Goal: Task Accomplishment & Management: Use online tool/utility

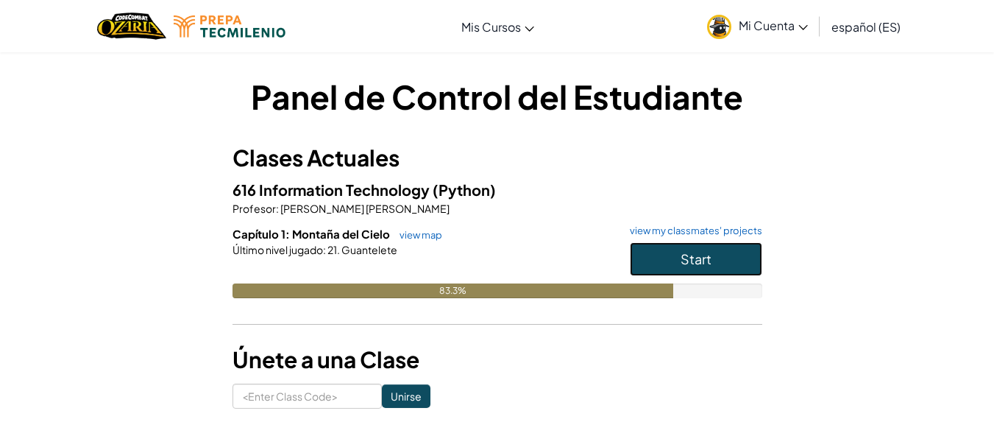
click at [650, 255] on button "Start" at bounding box center [696, 259] width 132 height 34
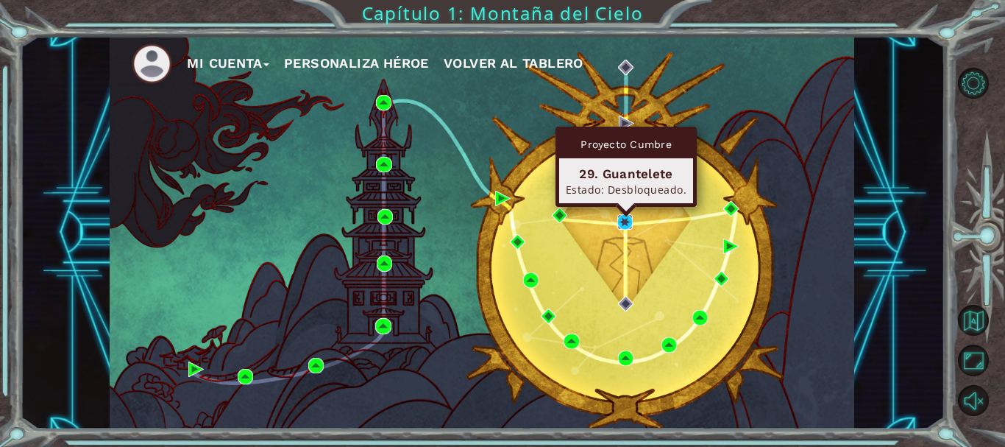
click at [628, 222] on img at bounding box center [624, 221] width 15 height 15
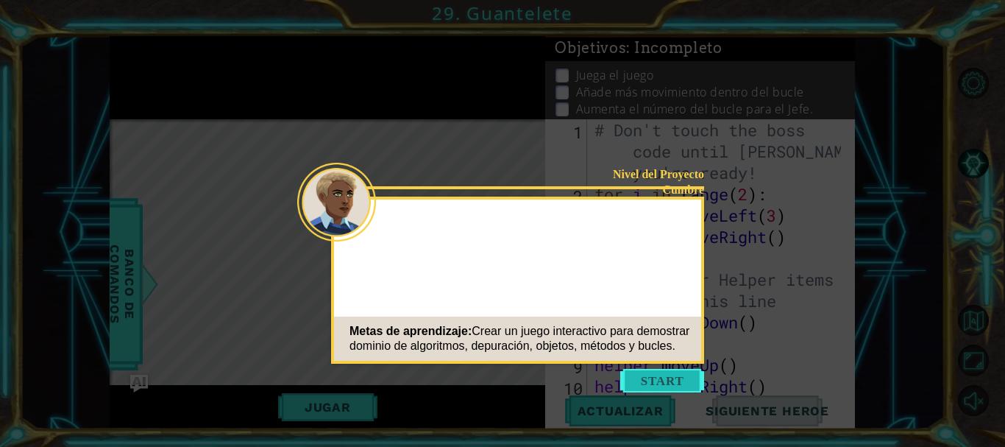
click at [672, 383] on button "Start" at bounding box center [662, 381] width 84 height 24
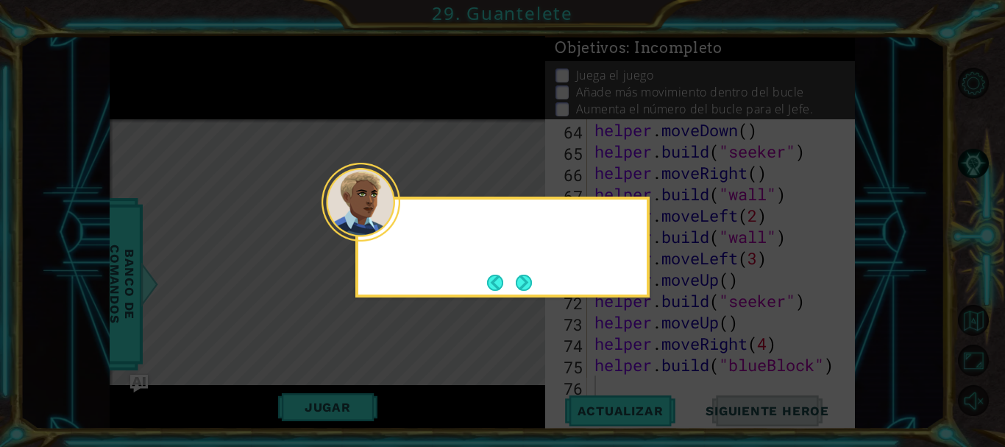
scroll to position [1515, 0]
click at [532, 272] on div "Ok. Finalmente es hora de trabajar en el" at bounding box center [502, 242] width 288 height 74
click at [528, 276] on button "Next" at bounding box center [523, 282] width 27 height 27
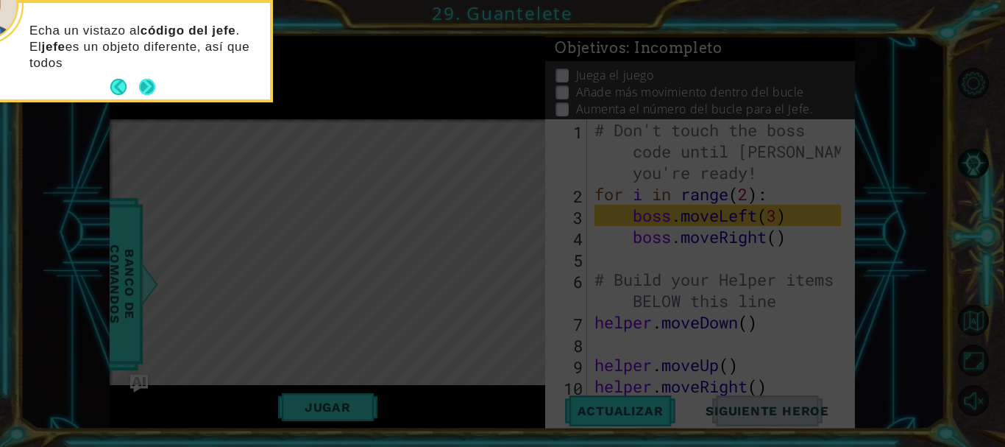
click at [153, 82] on button "Next" at bounding box center [147, 87] width 18 height 18
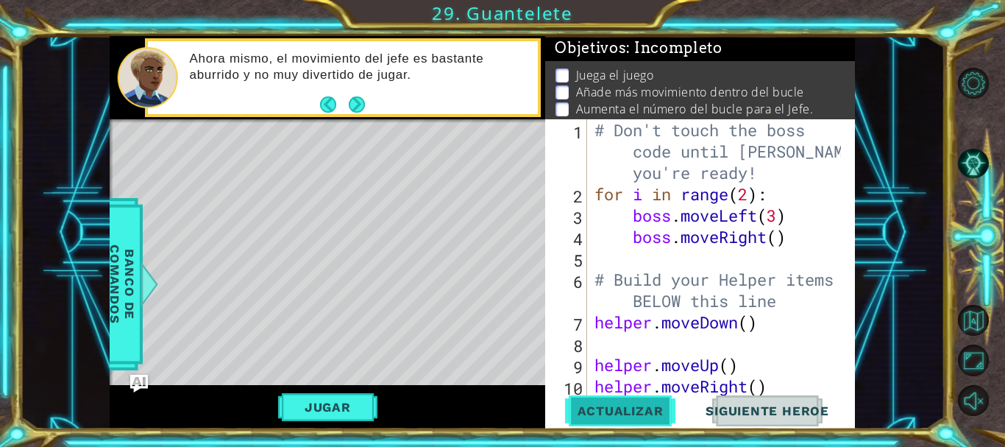
click at [615, 416] on span "Actualizar" at bounding box center [621, 410] width 116 height 15
click at [319, 406] on button "Jugar" at bounding box center [327, 407] width 99 height 28
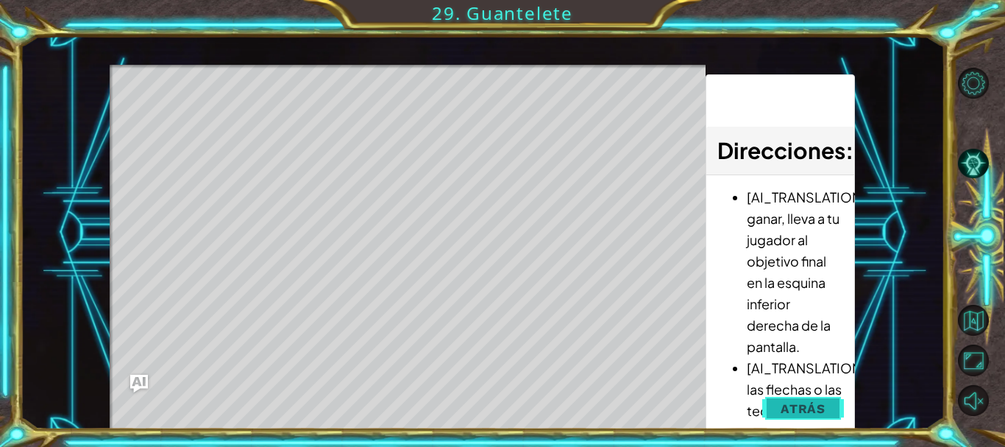
click at [792, 413] on span "Atrás" at bounding box center [803, 408] width 45 height 15
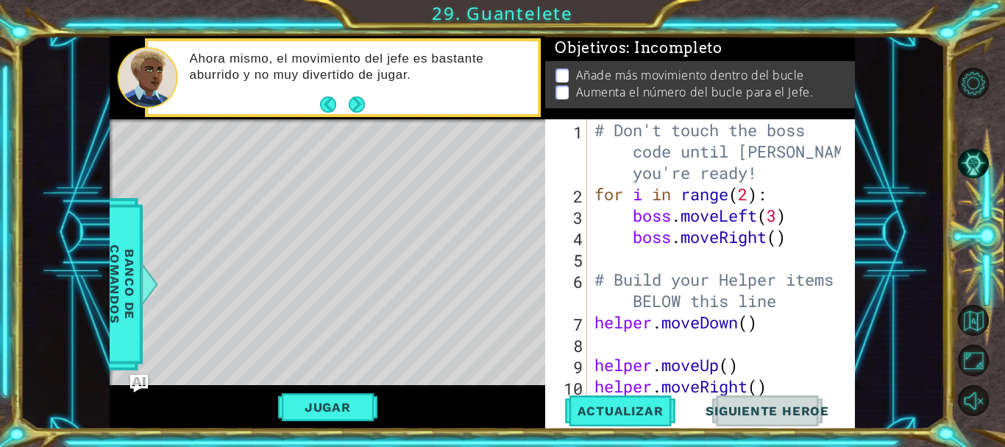
click at [658, 255] on div "# Don't touch the boss code until [PERSON_NAME] says you're ready! for i in ran…" at bounding box center [720, 311] width 256 height 384
click at [654, 253] on div "# Don't touch the boss code until [PERSON_NAME] says you're ready! for i in ran…" at bounding box center [720, 311] width 256 height 384
click at [656, 252] on div "# Don't touch the boss code until [PERSON_NAME] says you're ready! for i in ran…" at bounding box center [720, 311] width 256 height 384
type textarea "B"
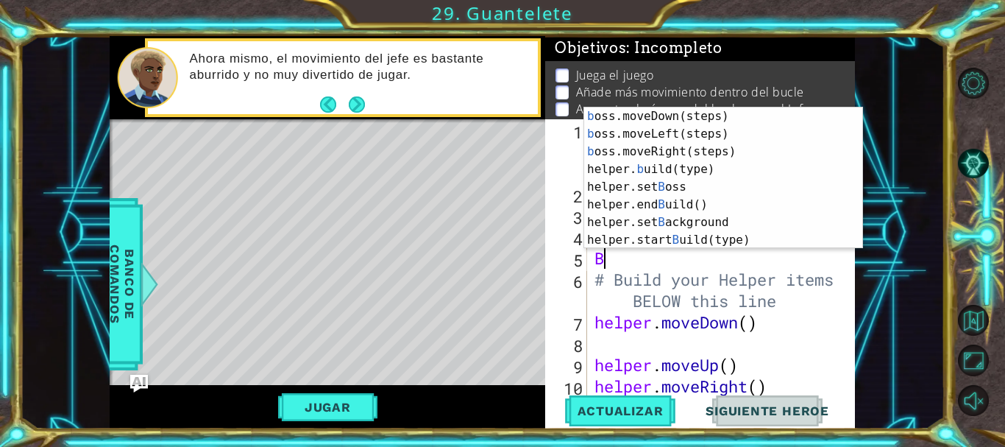
scroll to position [10, 0]
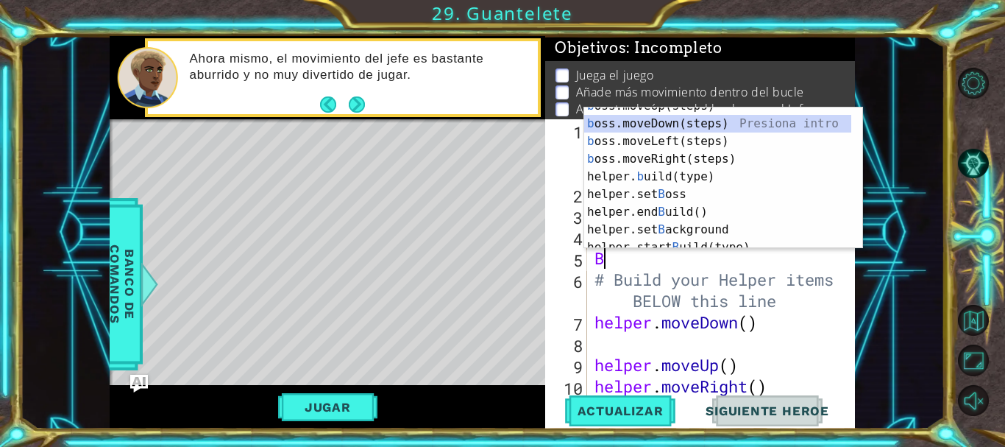
click at [751, 124] on div "b oss.moveUp(steps) Presiona intro b oss.moveDown(steps) Presiona intro b oss.m…" at bounding box center [717, 185] width 267 height 177
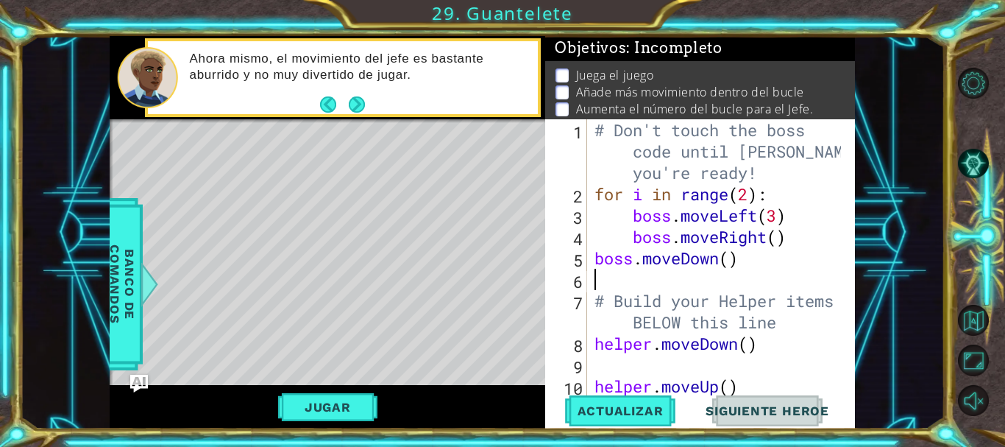
click at [592, 255] on div "# Don't touch the boss code until [PERSON_NAME] says you're ready! for i in ran…" at bounding box center [720, 300] width 256 height 363
click at [751, 187] on div "# Don't touch the boss code until [PERSON_NAME] says you're ready! for i in ran…" at bounding box center [720, 300] width 256 height 363
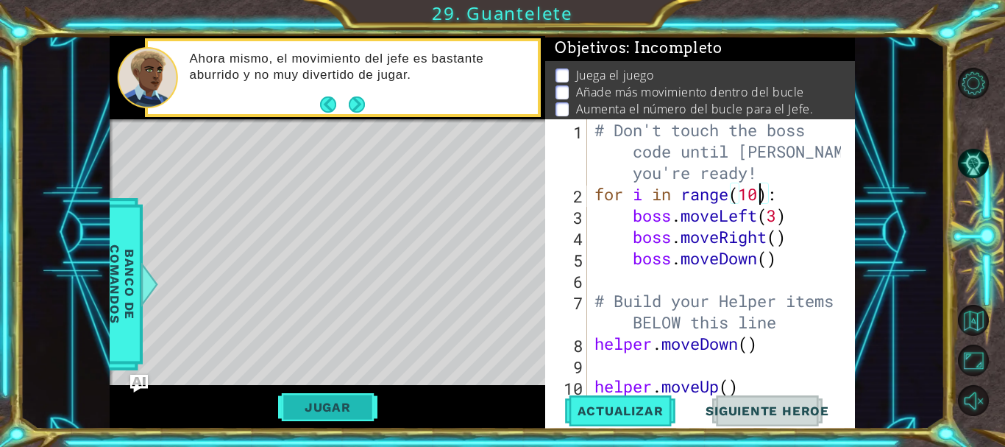
click at [353, 400] on button "Jugar" at bounding box center [327, 407] width 99 height 28
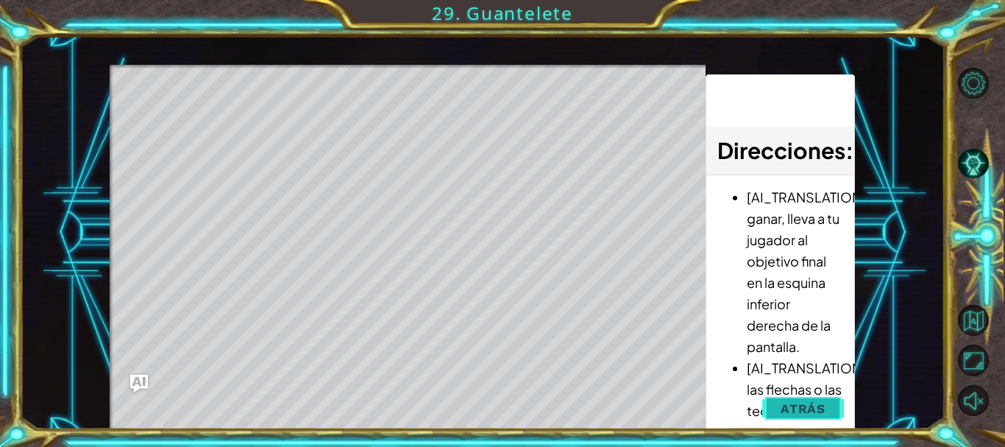
click at [790, 414] on span "Atrás" at bounding box center [803, 408] width 45 height 15
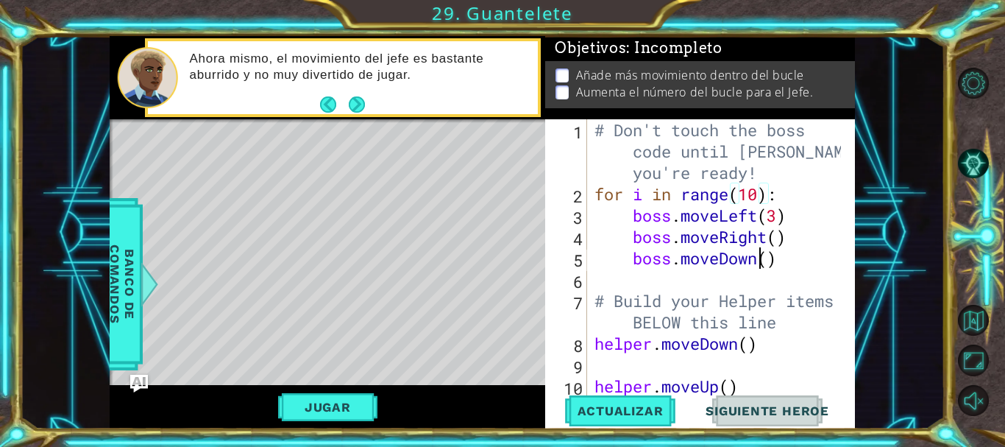
click at [760, 249] on div "# Don't touch the boss code until [PERSON_NAME] says you're ready! for i in ran…" at bounding box center [720, 300] width 256 height 363
click at [782, 253] on div "# Don't touch the boss code until [PERSON_NAME] says you're ready! for i in ran…" at bounding box center [720, 300] width 256 height 363
click at [768, 255] on div "# Don't touch the boss code until [PERSON_NAME] says you're ready! for i in ran…" at bounding box center [720, 300] width 256 height 363
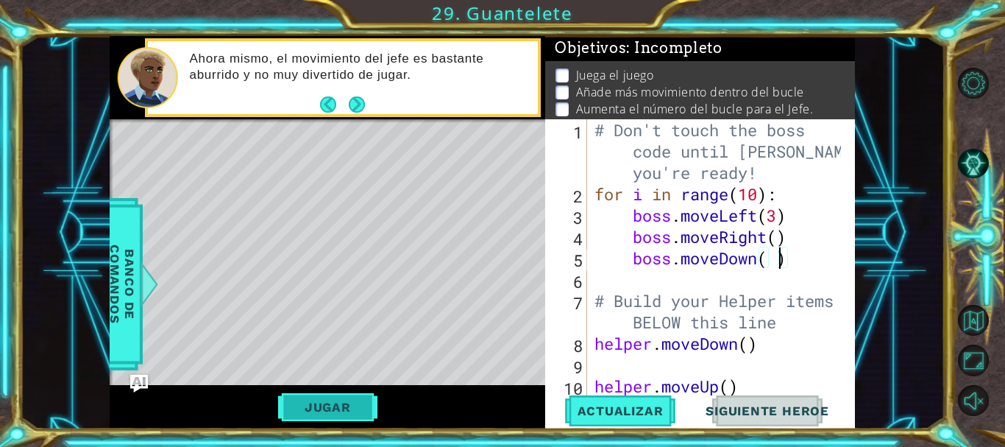
click at [333, 405] on button "Jugar" at bounding box center [327, 407] width 99 height 28
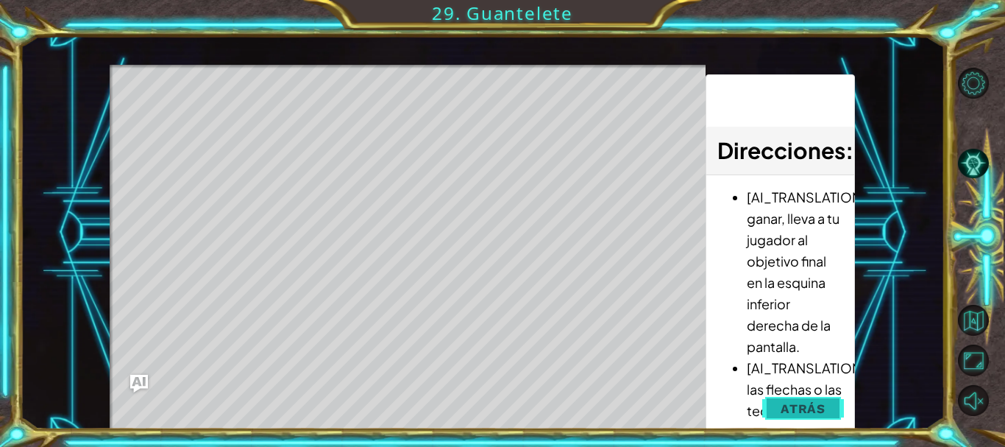
click at [786, 407] on span "Atrás" at bounding box center [803, 408] width 45 height 15
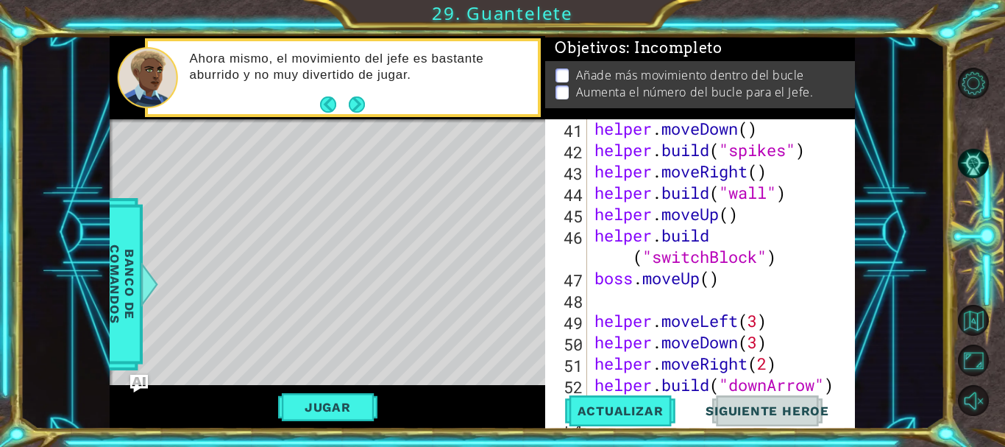
scroll to position [1032, 0]
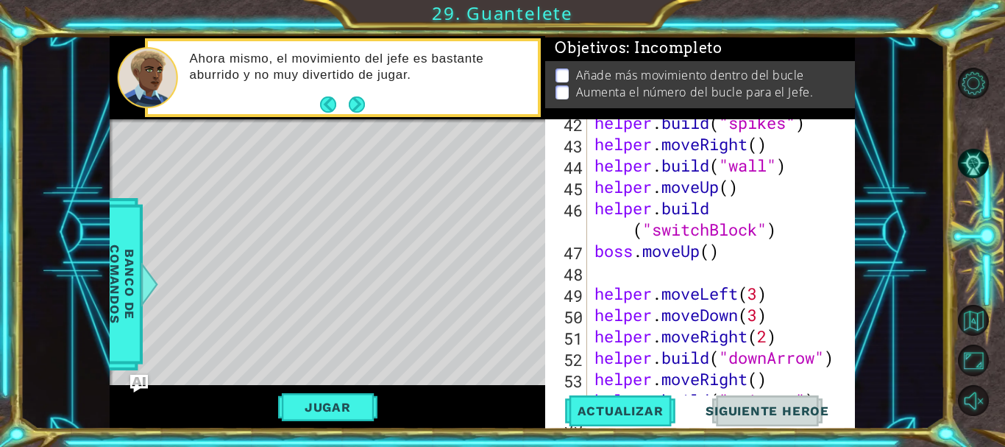
type textarea "boss.moveUp()"
drag, startPoint x: 726, startPoint y: 261, endPoint x: 595, endPoint y: 250, distance: 130.7
click at [595, 250] on div "helper . build ( "spikes" ) helper . moveRight ( ) helper . build ( "wall" ) he…" at bounding box center [720, 272] width 256 height 320
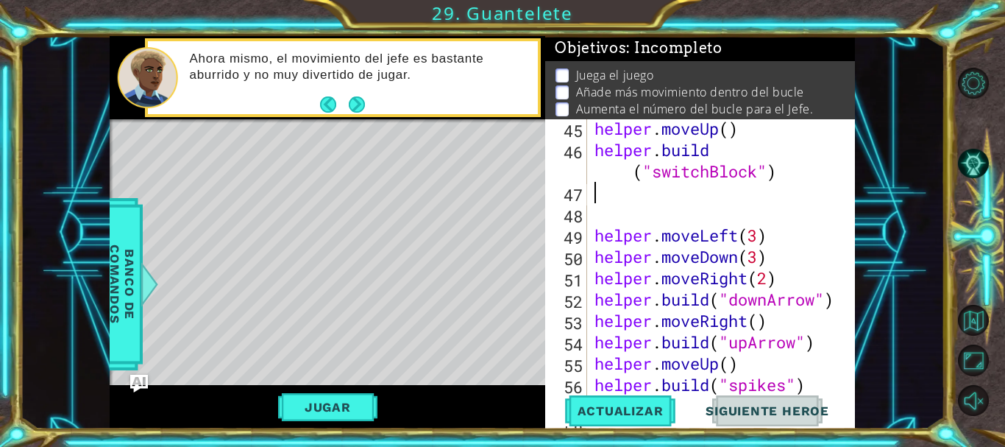
scroll to position [1090, 0]
click at [768, 293] on div "helper . moveUp ( ) helper . build ( "switchBlock" ) helper . moveLeft ( 3 ) he…" at bounding box center [720, 278] width 256 height 320
click at [818, 302] on div "helper . moveUp ( ) helper . build ( "switchBlock" ) helper . moveLeft ( 3 ) he…" at bounding box center [720, 278] width 256 height 320
click at [634, 408] on span "Actualizar" at bounding box center [621, 410] width 116 height 15
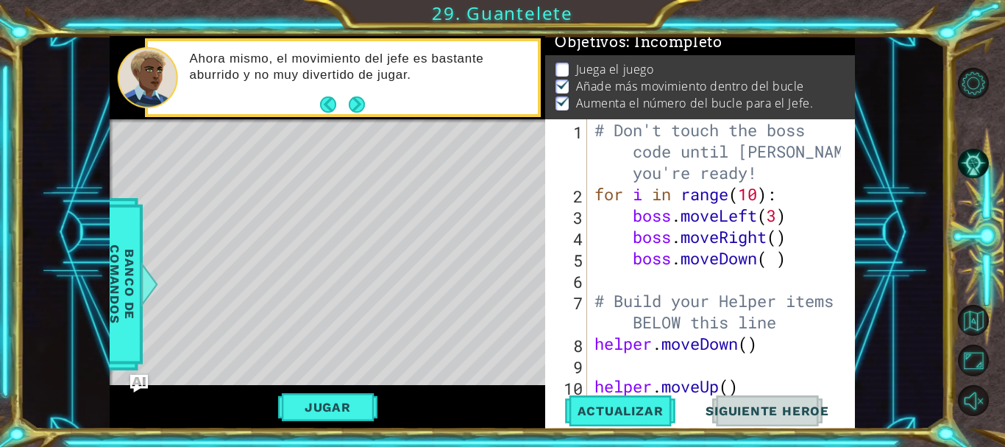
scroll to position [0, 0]
click at [762, 199] on div "# Don't touch the boss code until [PERSON_NAME] says you're ready! for i in ran…" at bounding box center [720, 300] width 256 height 363
click at [781, 216] on div "# Don't touch the boss code until [PERSON_NAME] says you're ready! for i in ran…" at bounding box center [720, 300] width 256 height 363
click at [760, 192] on div "# Don't touch the boss code until [PERSON_NAME] says you're ready! for i in ran…" at bounding box center [720, 300] width 256 height 363
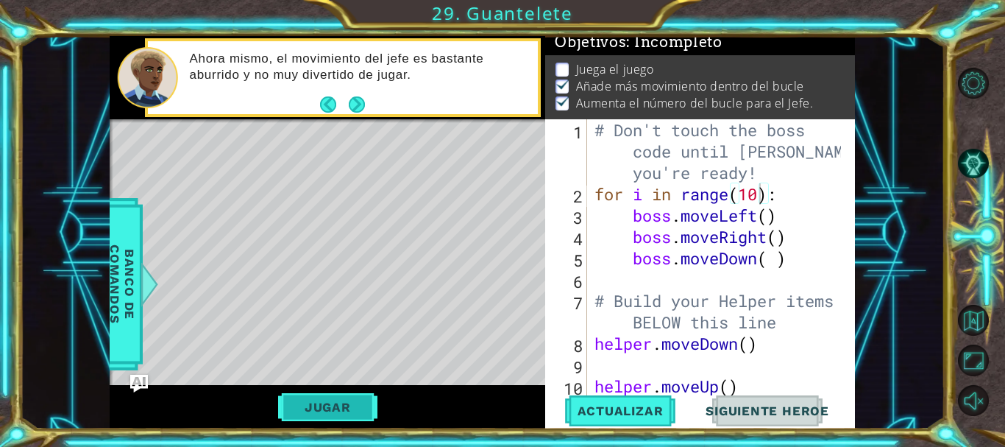
click at [350, 411] on button "Jugar" at bounding box center [327, 407] width 99 height 28
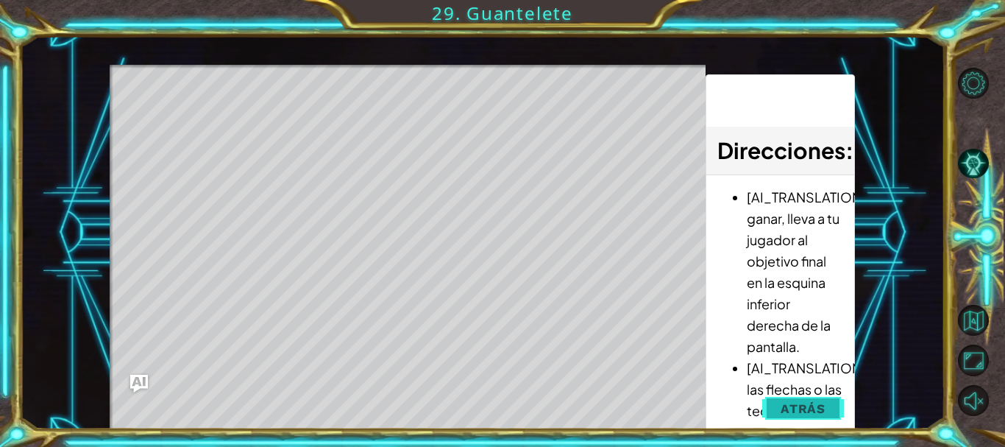
click at [816, 401] on span "Atrás" at bounding box center [803, 408] width 45 height 15
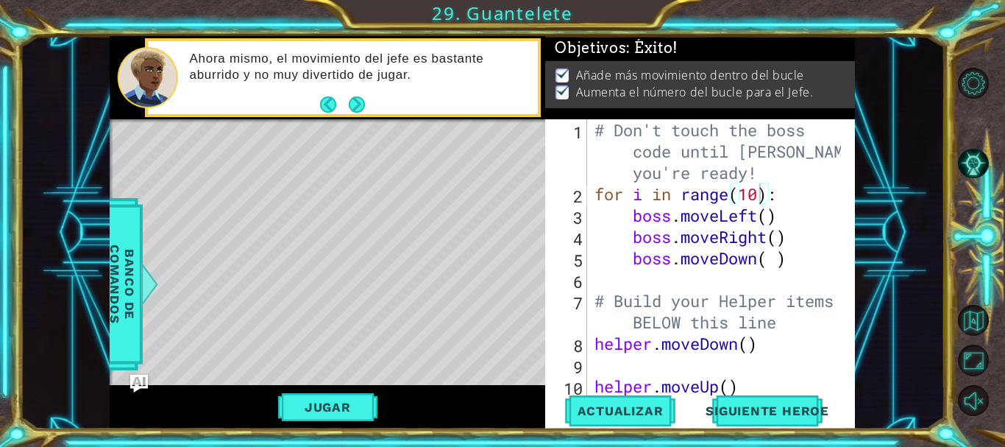
scroll to position [7, 0]
click at [770, 216] on div "# Don't touch the boss code until [PERSON_NAME] says you're ready! for i in ran…" at bounding box center [720, 300] width 256 height 363
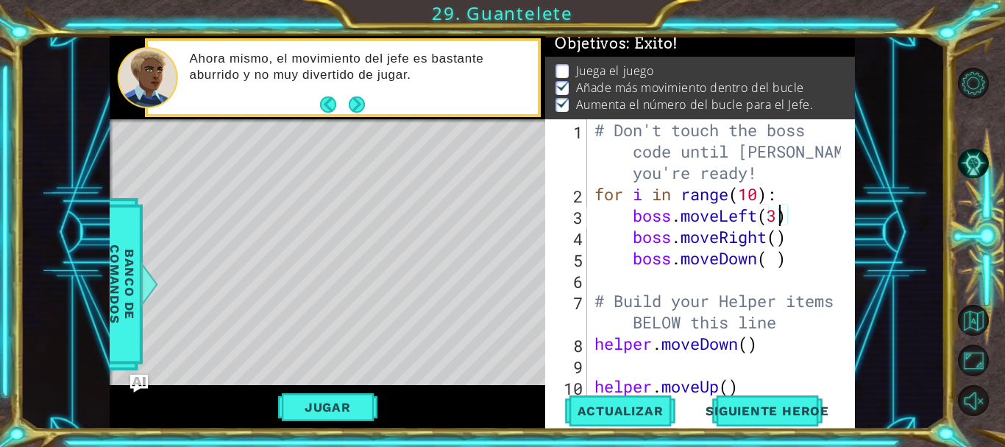
scroll to position [4, 0]
click at [344, 414] on button "Jugar" at bounding box center [327, 407] width 99 height 28
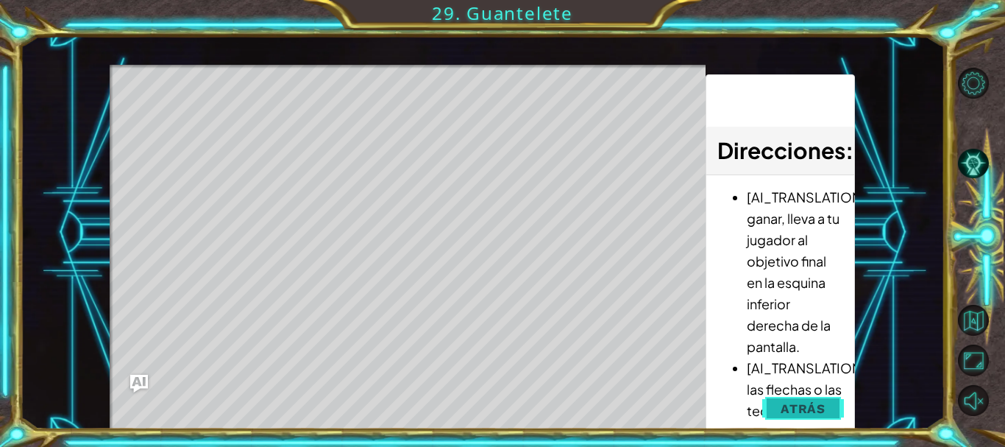
click at [786, 407] on span "Atrás" at bounding box center [803, 408] width 45 height 15
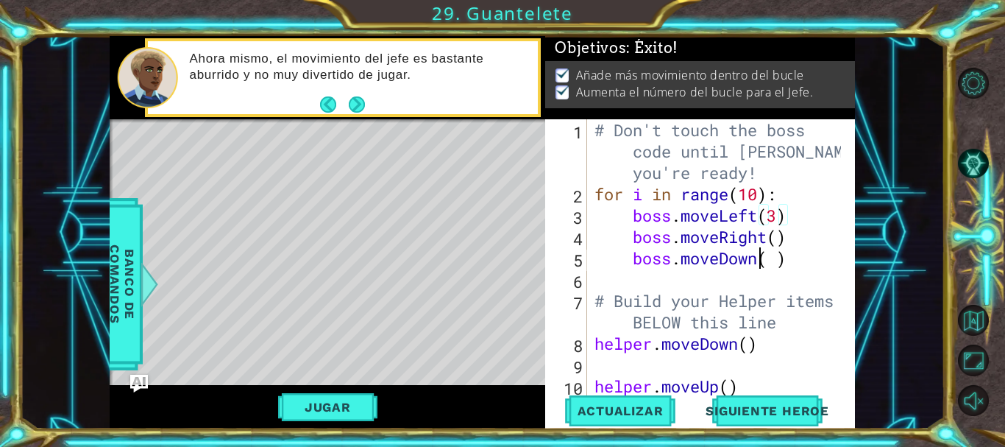
click at [758, 260] on div "# Don't touch the boss code until [PERSON_NAME] says you're ready! for i in ran…" at bounding box center [720, 300] width 256 height 363
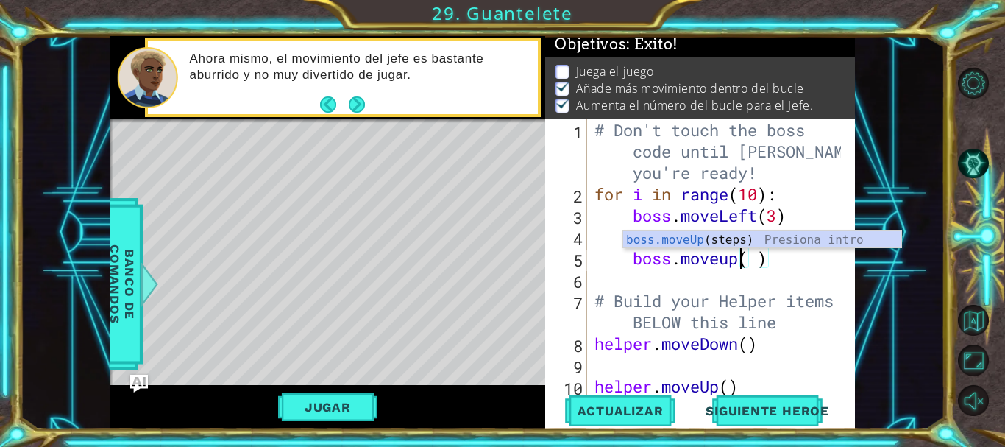
scroll to position [0, 7]
type textarea "boss.moveUp( )"
click at [678, 287] on div "# Don't touch the boss code until [PERSON_NAME] says you're ready! for i in ran…" at bounding box center [720, 300] width 256 height 363
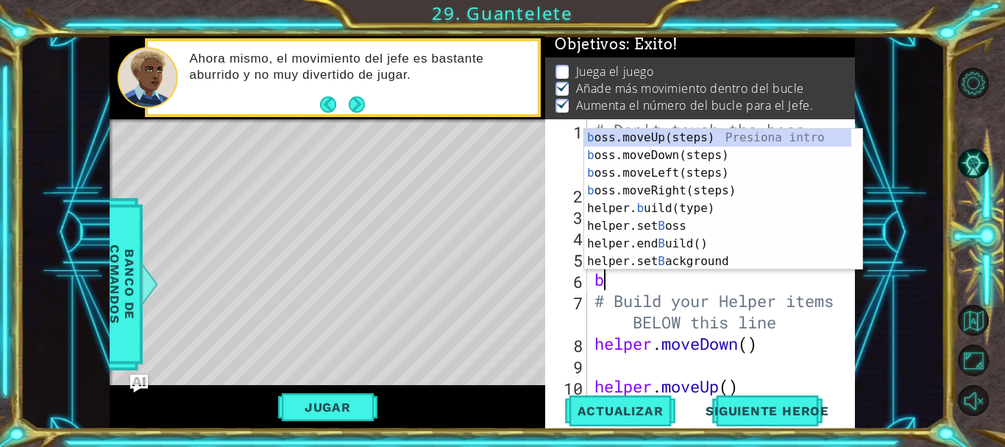
scroll to position [0, 1]
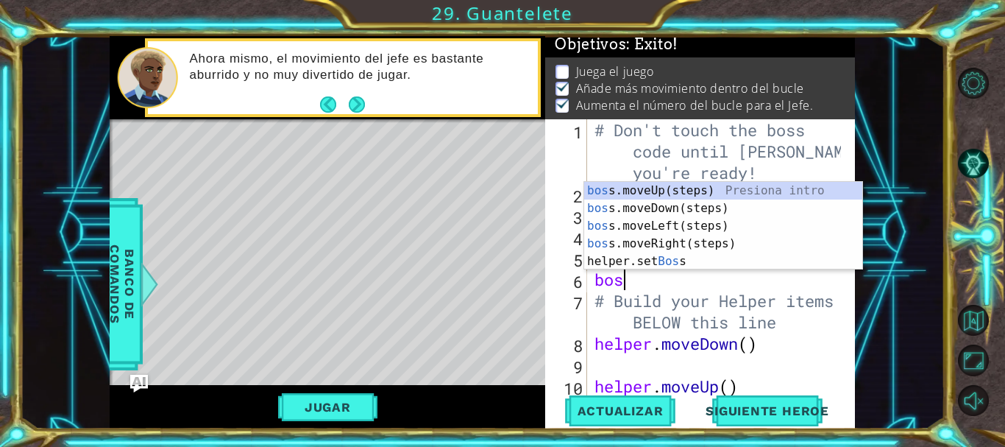
type textarea "boss"
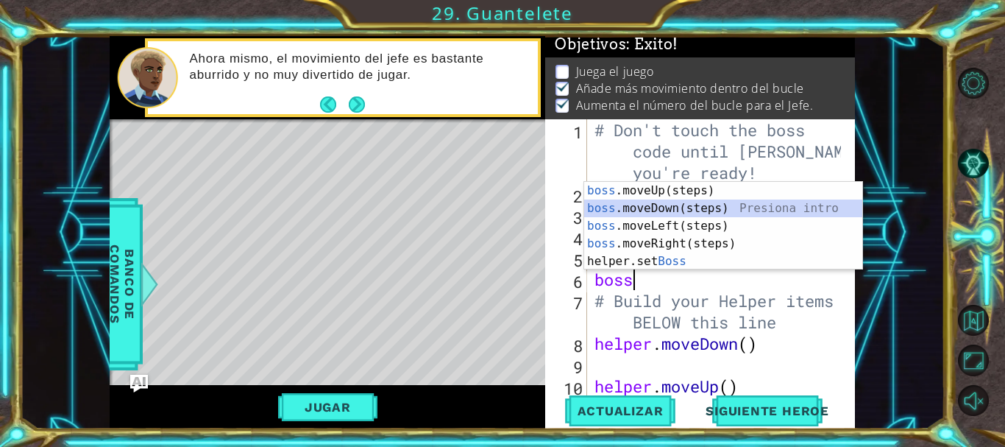
click at [687, 205] on div "boss .moveUp(steps) Presiona intro boss .moveDown(steps) Presiona intro boss .m…" at bounding box center [723, 244] width 278 height 124
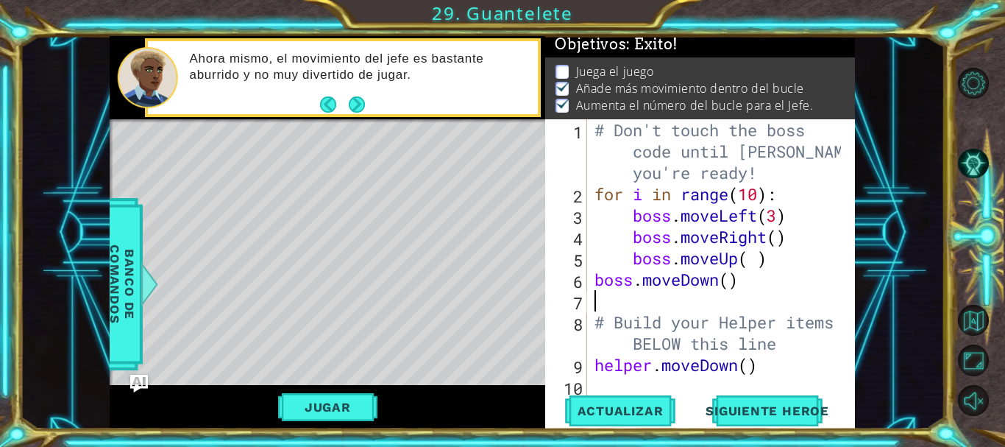
click at [591, 279] on div "1 2 3 4 5 6 7 8 9 10 11 # Don't touch the boss code until [PERSON_NAME] says yo…" at bounding box center [698, 257] width 306 height 277
click at [598, 279] on div "# Don't touch the boss code until [PERSON_NAME] says you're ready! for i in ran…" at bounding box center [720, 300] width 256 height 363
type textarea "boss.moveDown()"
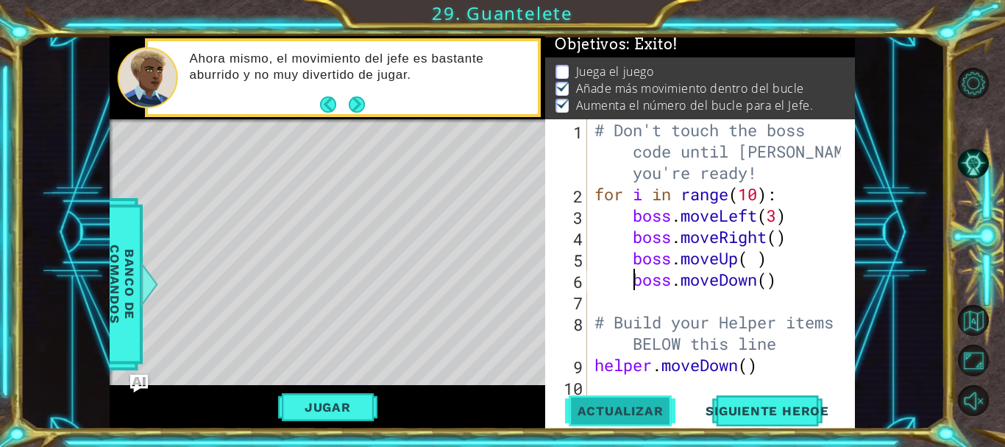
click at [619, 417] on span "Actualizar" at bounding box center [621, 410] width 116 height 15
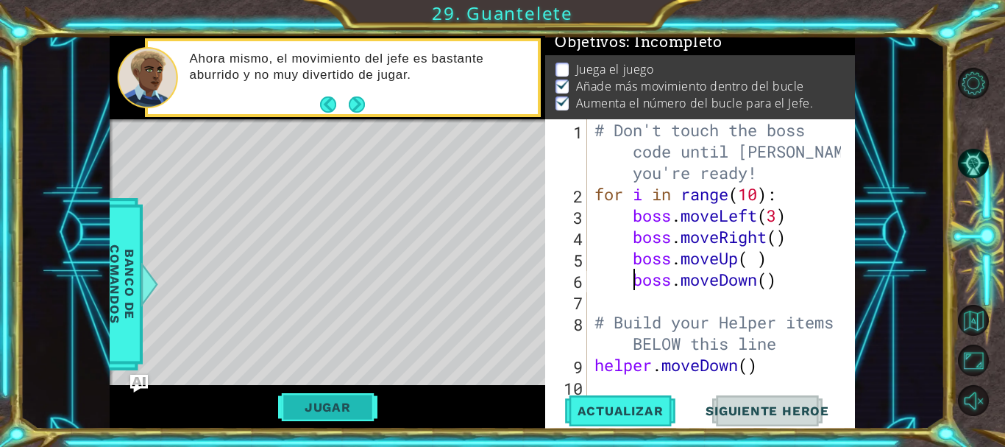
scroll to position [13, 0]
click at [353, 410] on button "Jugar" at bounding box center [327, 407] width 99 height 28
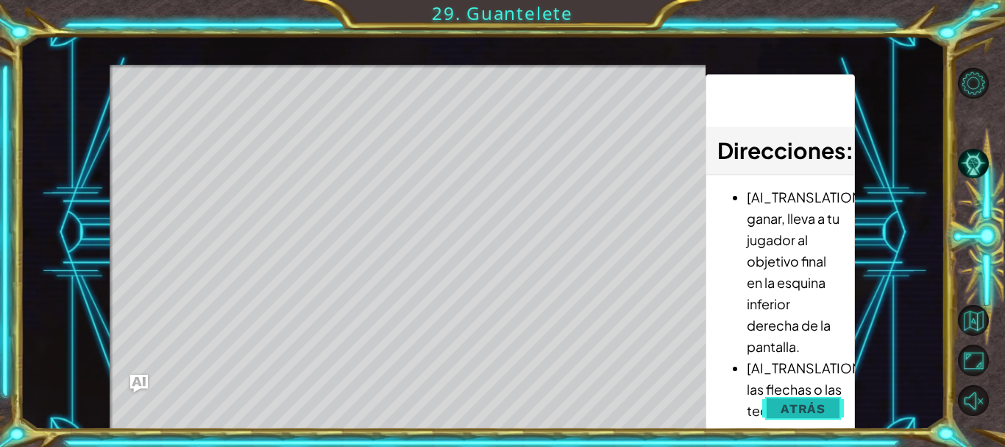
click at [834, 410] on button "Atrás" at bounding box center [803, 408] width 82 height 29
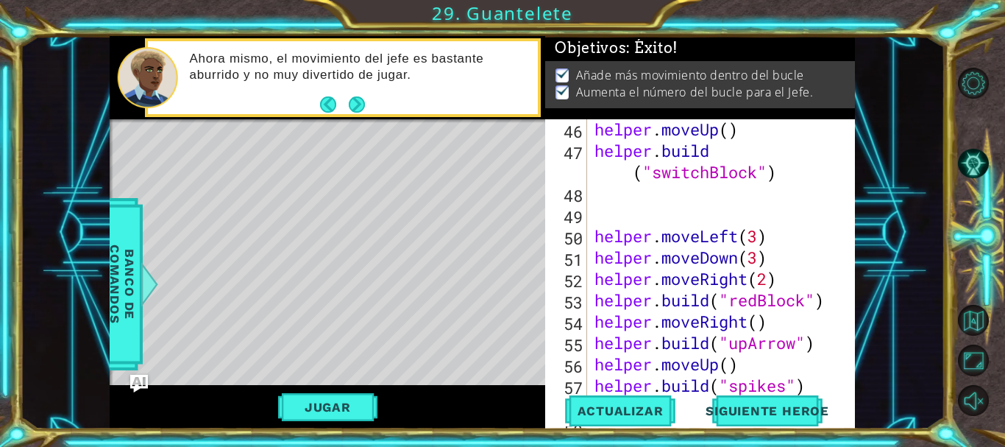
scroll to position [1445, 0]
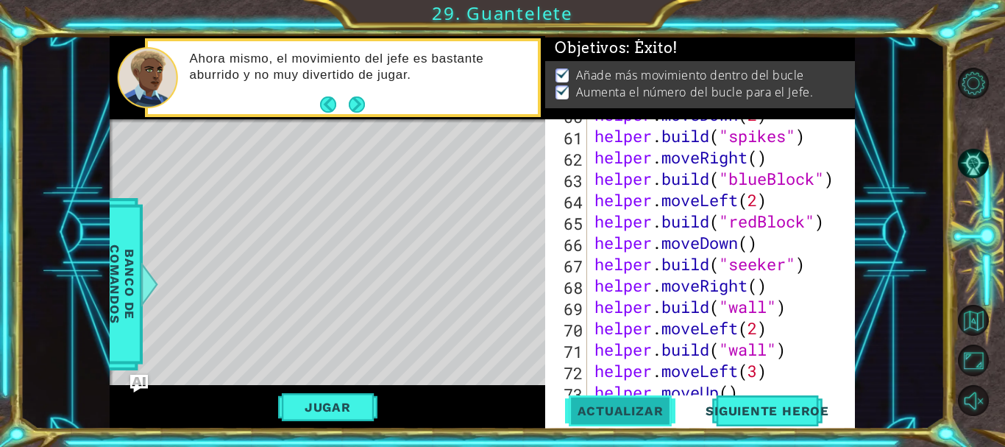
click at [624, 408] on span "Actualizar" at bounding box center [621, 410] width 116 height 15
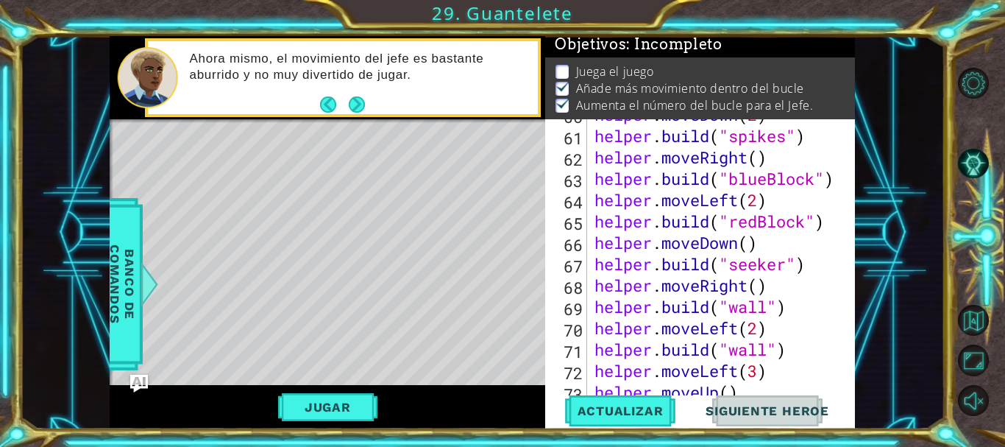
scroll to position [1558, 0]
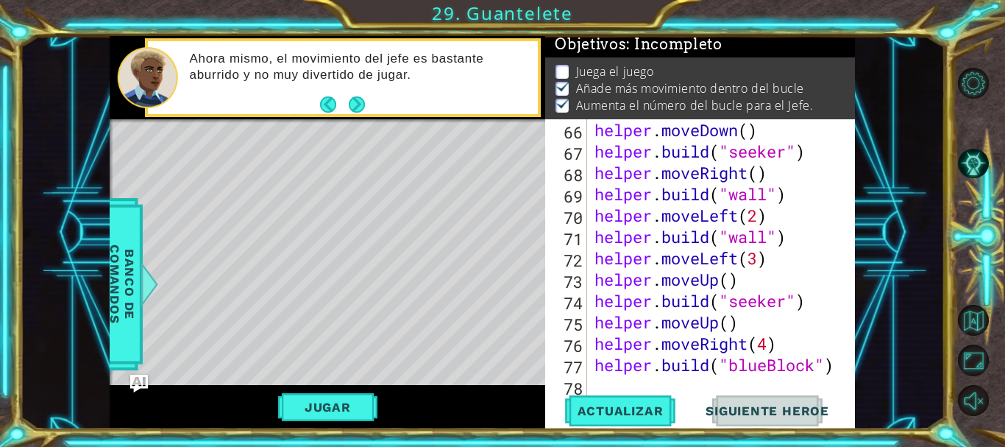
click at [623, 381] on div "helper . moveDown ( ) helper . build ( "seeker" ) helper . moveRight ( ) helper…" at bounding box center [720, 279] width 256 height 320
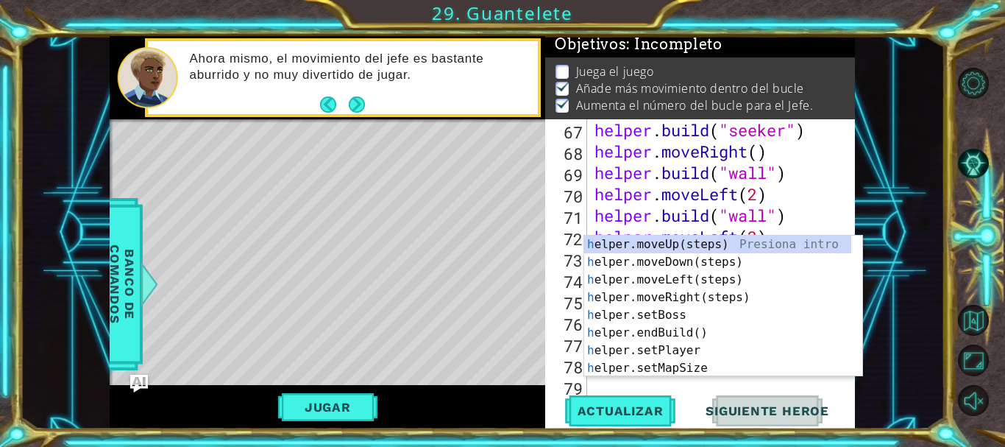
scroll to position [1579, 0]
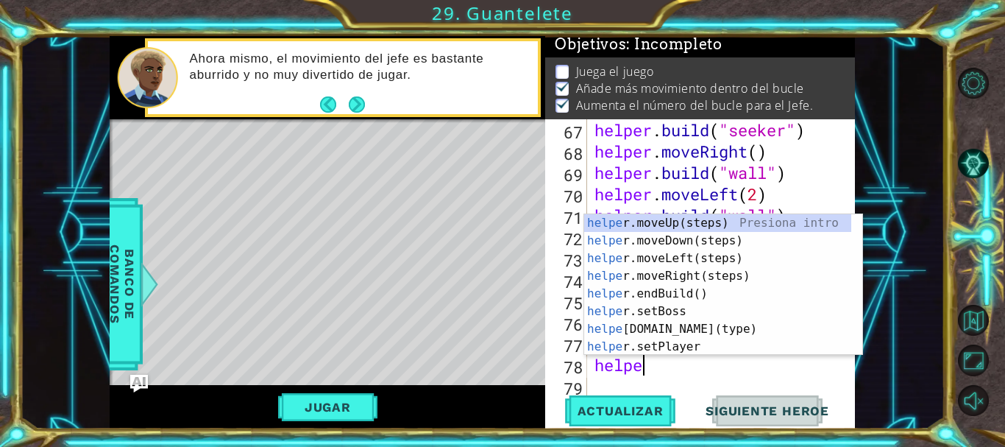
type textarea "helper"
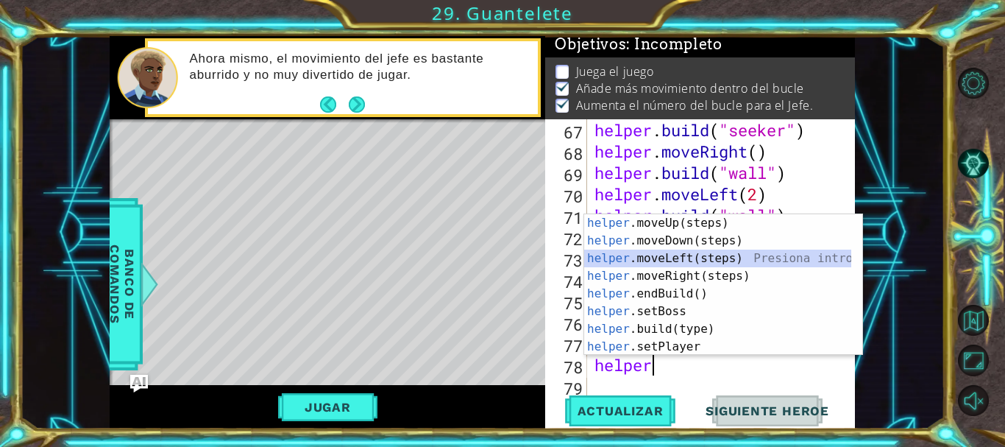
click at [665, 257] on div "helper .moveUp(steps) Presiona intro helper .moveDown(steps) Presiona intro hel…" at bounding box center [717, 302] width 267 height 177
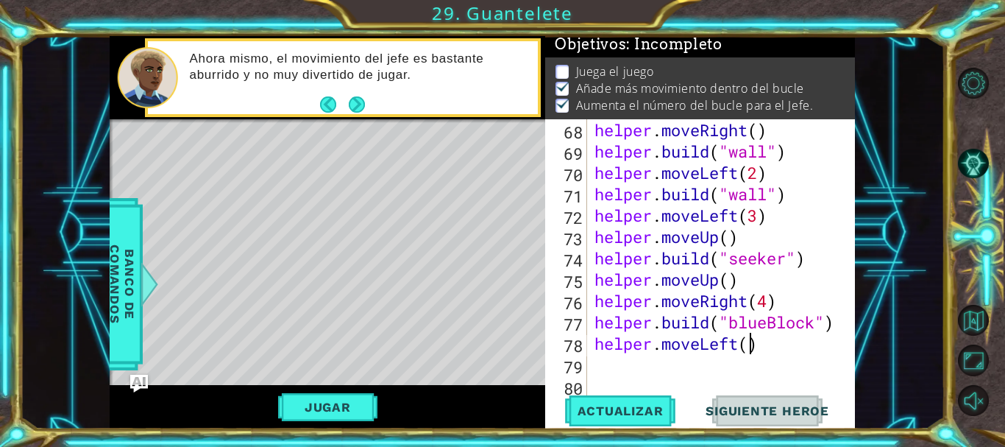
click at [748, 342] on div "helper . moveRight ( ) helper . build ( "wall" ) helper . moveLeft ( 2 ) helper…" at bounding box center [720, 279] width 256 height 320
type textarea "helper.moveLeft(2)"
click at [661, 364] on div "helper . moveRight ( ) helper . build ( "wall" ) helper . moveLeft ( 2 ) helper…" at bounding box center [720, 279] width 256 height 320
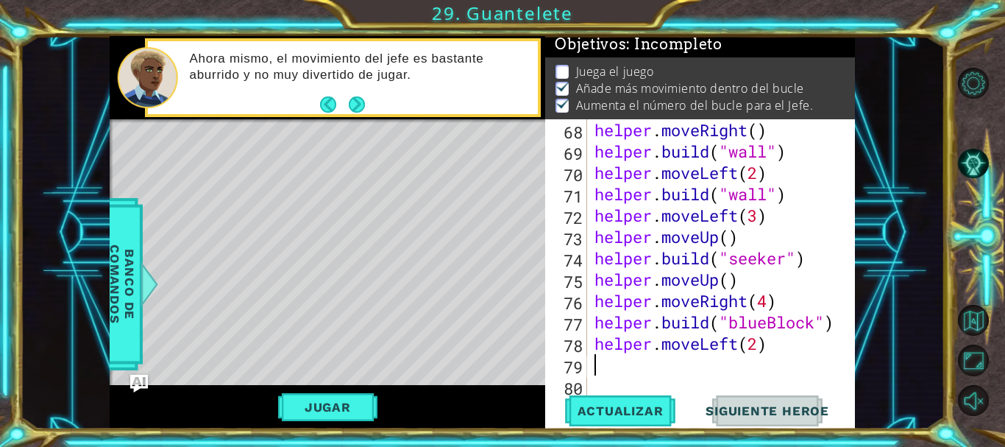
type textarea "h"
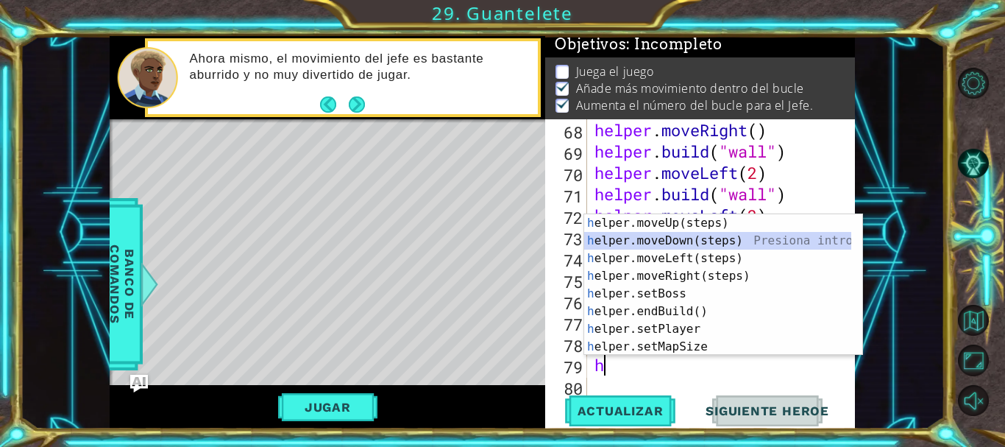
click at [776, 234] on div "h elper.moveUp(steps) Presiona intro h elper.moveDown(steps) Presiona intro h e…" at bounding box center [717, 302] width 267 height 177
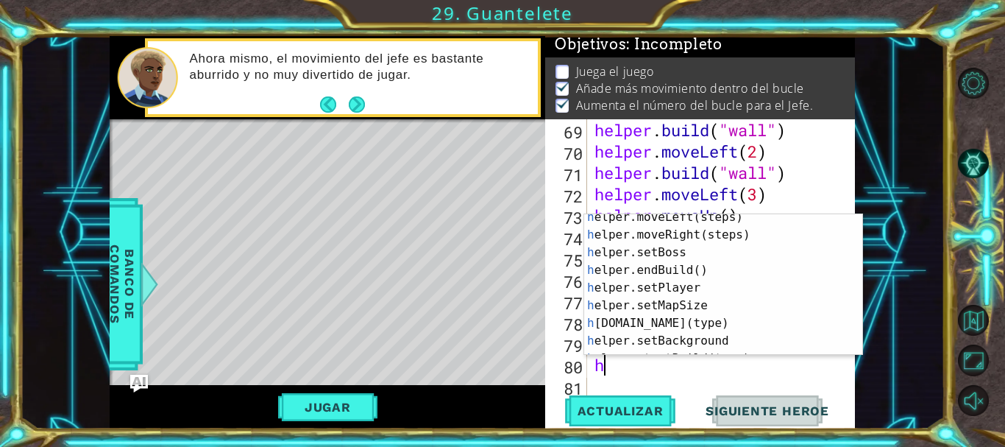
scroll to position [46, 0]
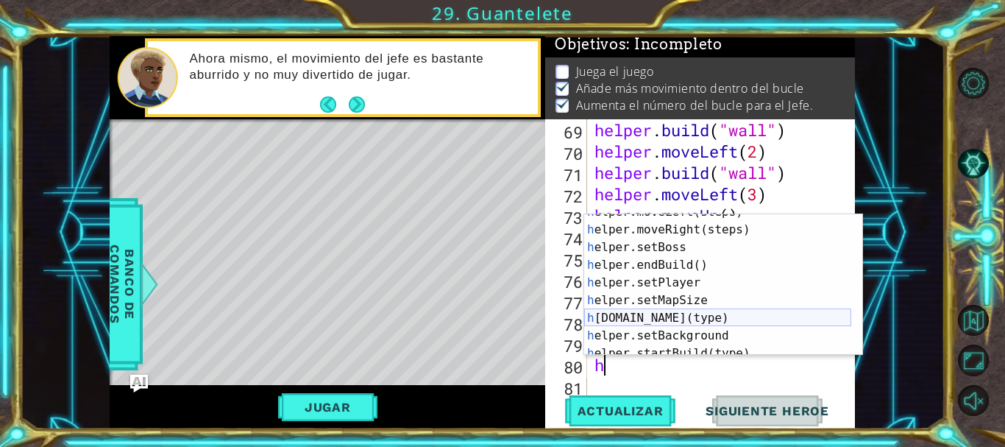
click at [729, 314] on div "h elper.moveLeft(steps) Presiona intro h elper.moveRight(steps) Presiona intro …" at bounding box center [717, 291] width 267 height 177
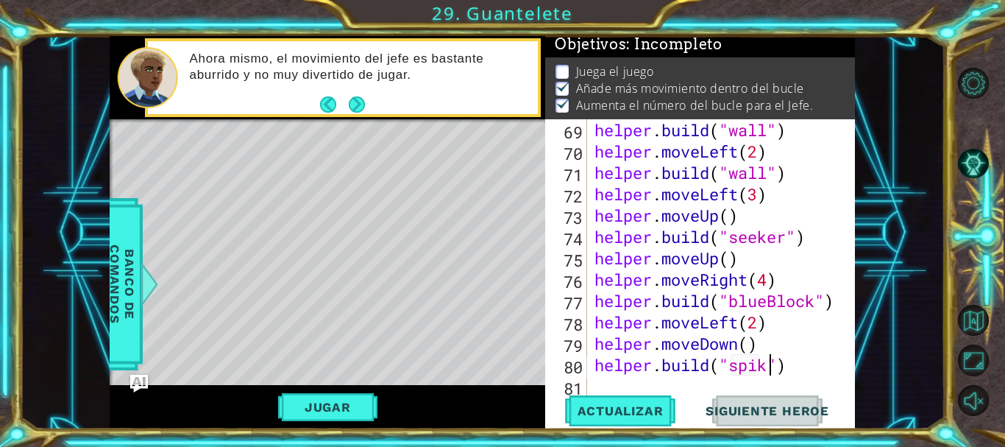
scroll to position [0, 9]
type textarea "[DOMAIN_NAME]("spikes")"
click at [643, 409] on span "Actualizar" at bounding box center [621, 410] width 116 height 15
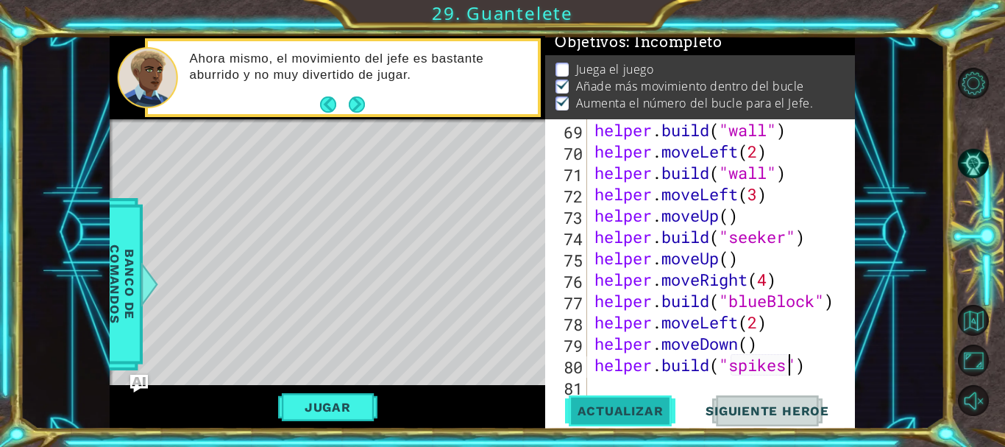
scroll to position [13, 0]
click at [638, 383] on div "helper . build ( "wall" ) helper . moveLeft ( 2 ) helper . build ( "wall" ) hel…" at bounding box center [720, 279] width 256 height 320
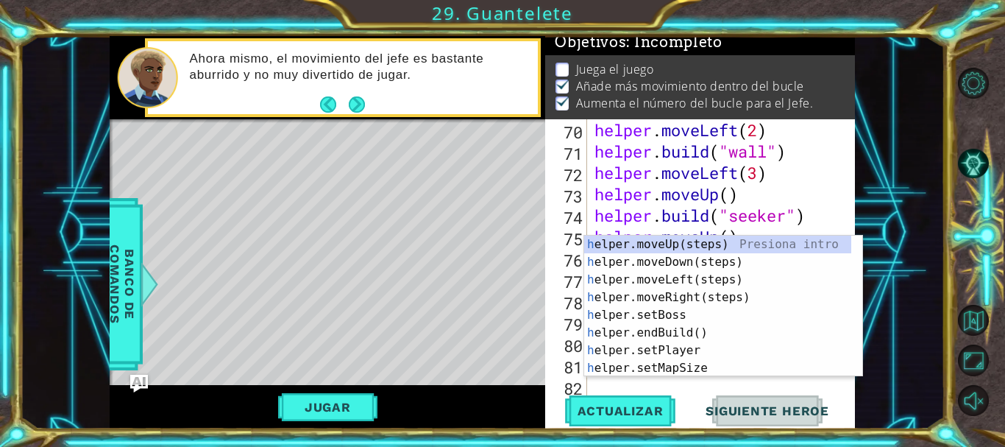
scroll to position [1643, 0]
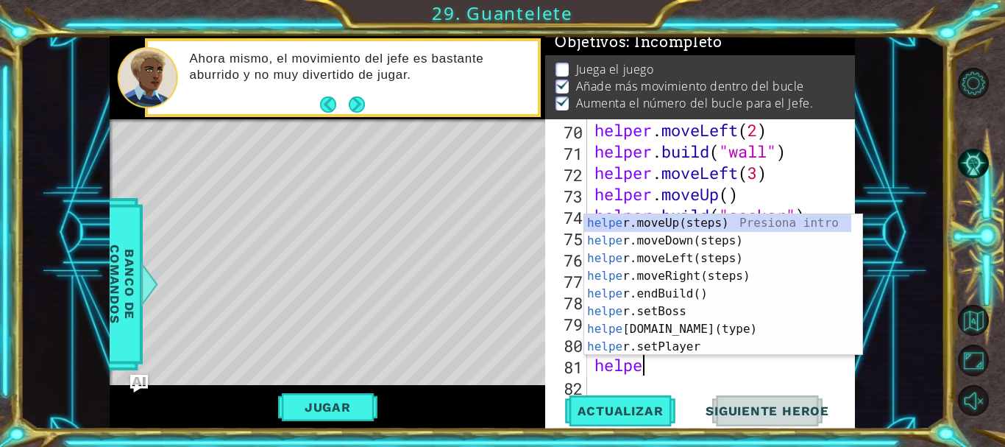
type textarea "helper"
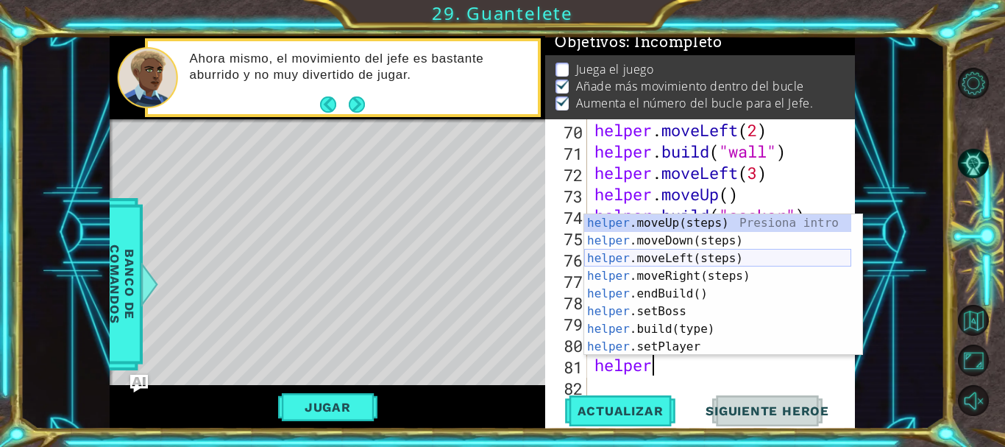
click at [681, 266] on div "helper .moveUp(steps) Presiona intro helper .moveDown(steps) Presiona intro hel…" at bounding box center [717, 302] width 267 height 177
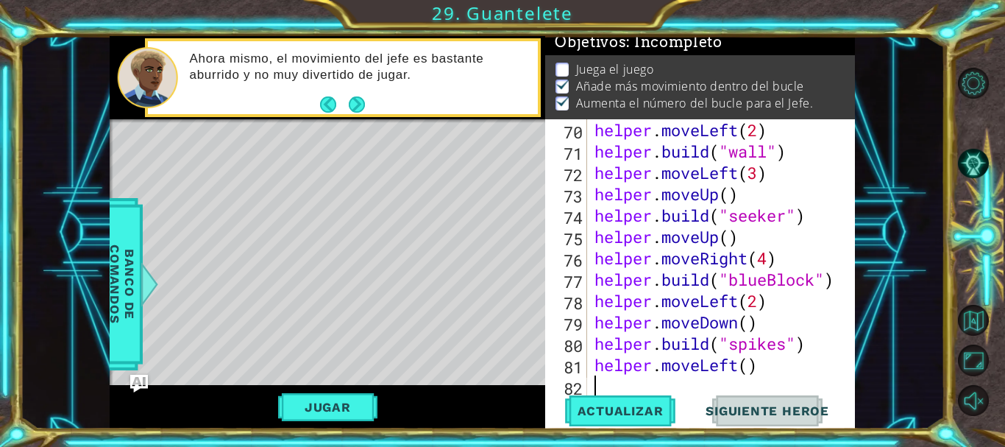
scroll to position [1665, 0]
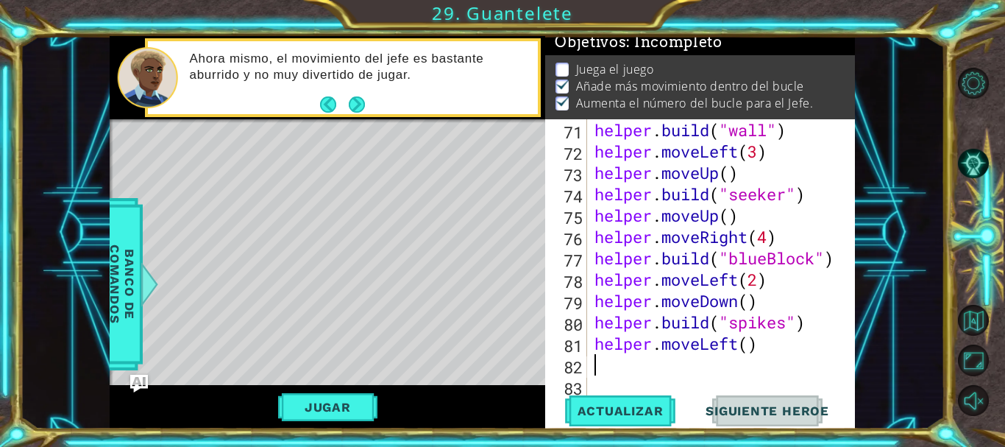
click at [737, 350] on div "helper . build ( "wall" ) helper . moveLeft ( 3 ) helper . moveUp ( ) helper . …" at bounding box center [720, 279] width 256 height 320
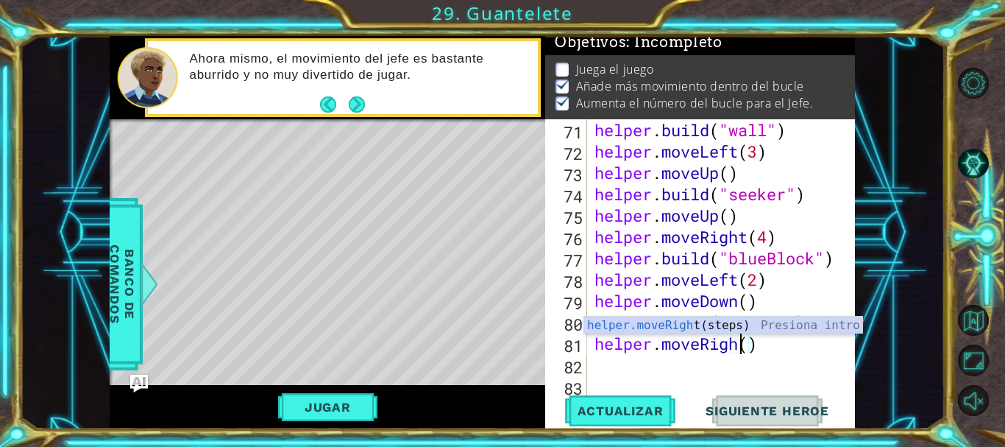
type textarea "helper.moveRight()"
click at [690, 363] on div "helper . build ( "wall" ) helper . moveLeft ( 3 ) helper . moveUp ( ) helper . …" at bounding box center [720, 279] width 256 height 320
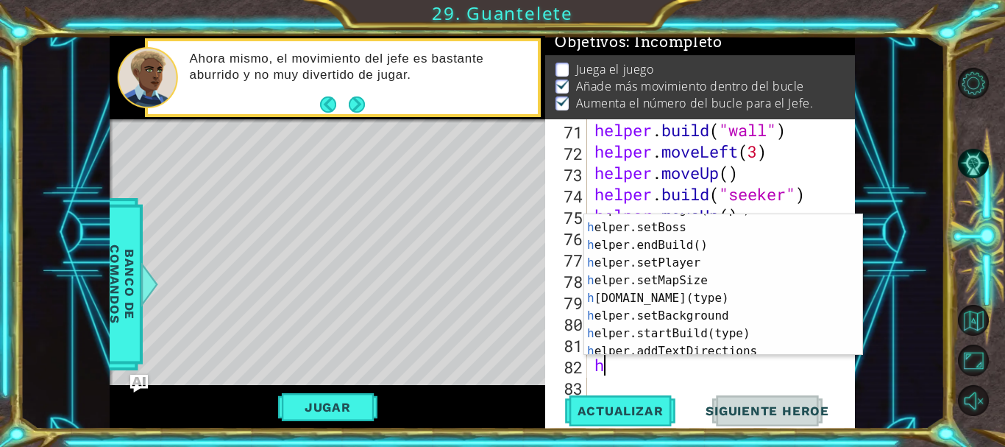
scroll to position [67, 0]
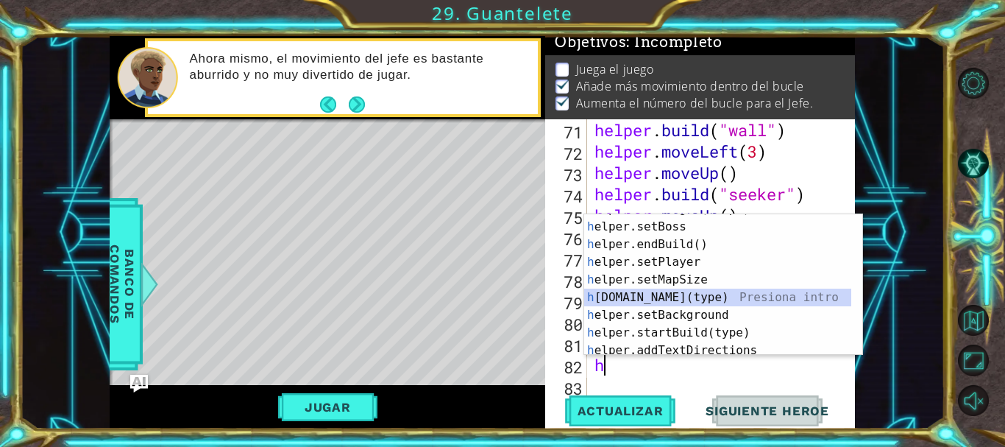
click at [723, 297] on div "h elper.moveRight(steps) Presiona intro h elper.setBoss Presiona intro h elper.…" at bounding box center [717, 288] width 267 height 177
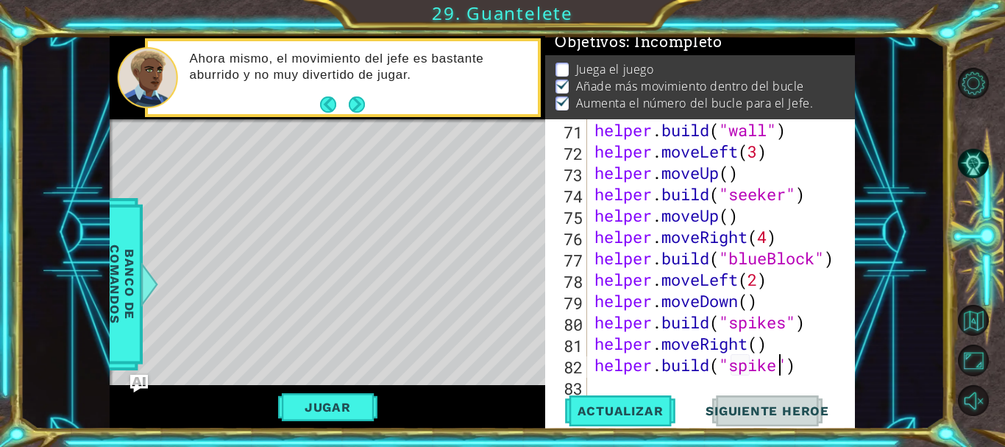
scroll to position [0, 9]
type textarea "[DOMAIN_NAME]("spikes")"
click at [638, 407] on span "Actualizar" at bounding box center [621, 410] width 116 height 15
click at [982, 319] on button "Volver al Mapa" at bounding box center [973, 320] width 31 height 31
